Goal: Find specific page/section: Find specific page/section

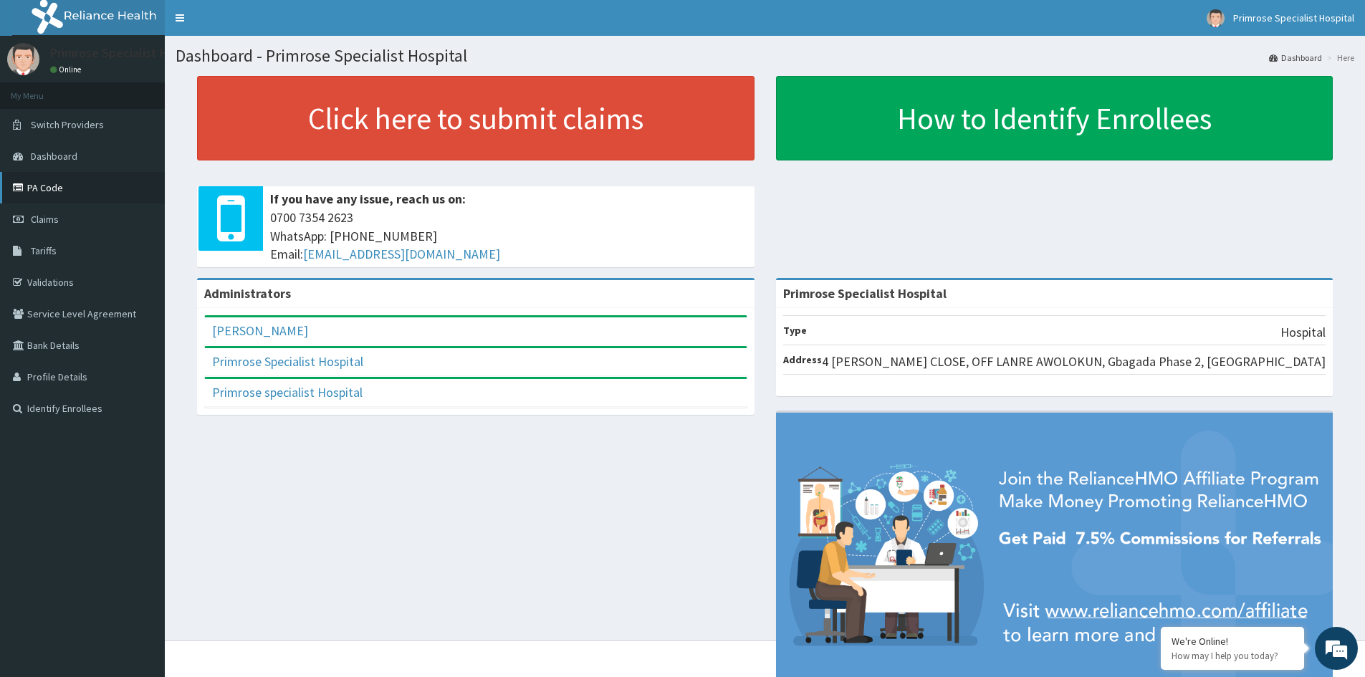
click at [80, 186] on link "PA Code" at bounding box center [82, 188] width 165 height 32
click at [62, 279] on link "Validations" at bounding box center [82, 283] width 165 height 32
